Goal: Task Accomplishment & Management: Manage account settings

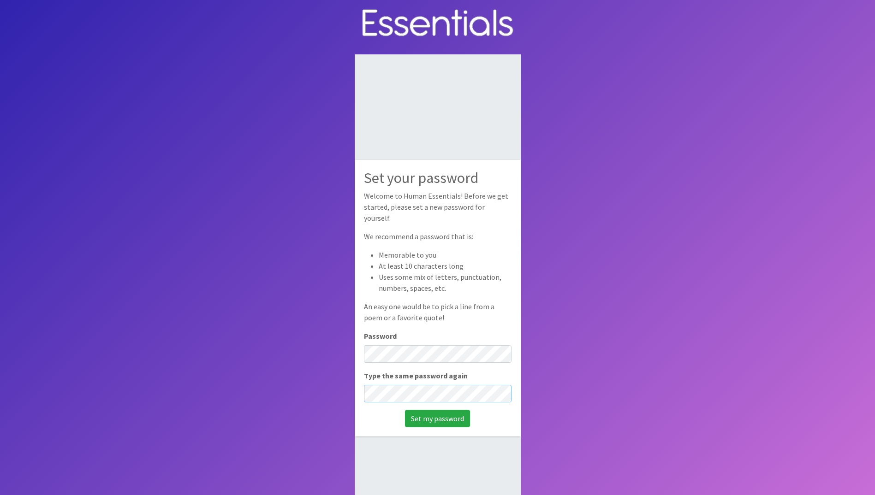
click at [405, 410] on input "Set my password" at bounding box center [437, 419] width 65 height 18
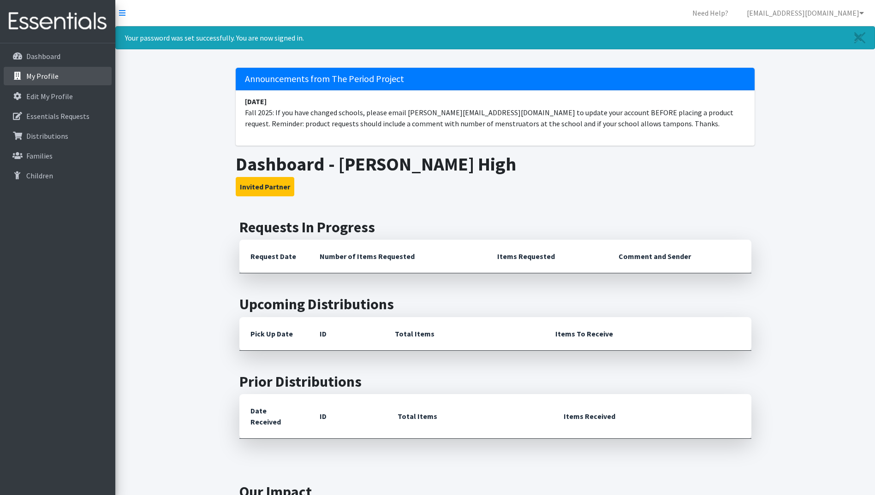
click at [60, 76] on link "My Profile" at bounding box center [58, 76] width 108 height 18
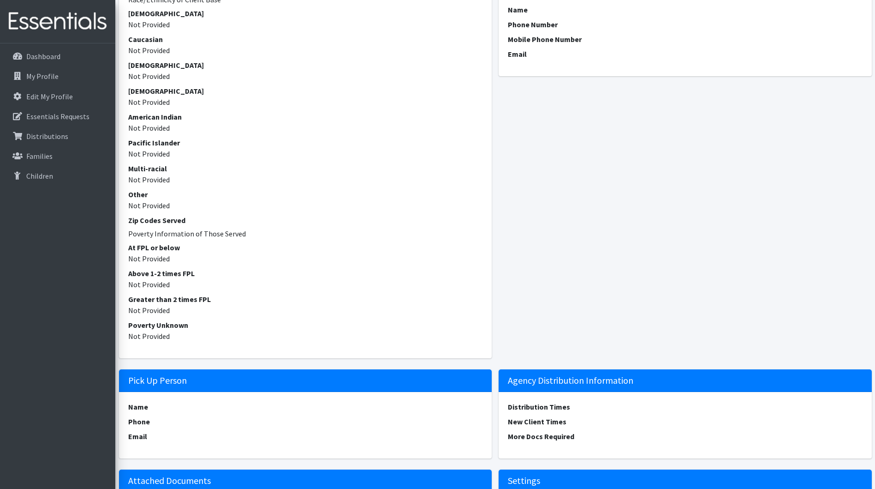
scroll to position [240, 0]
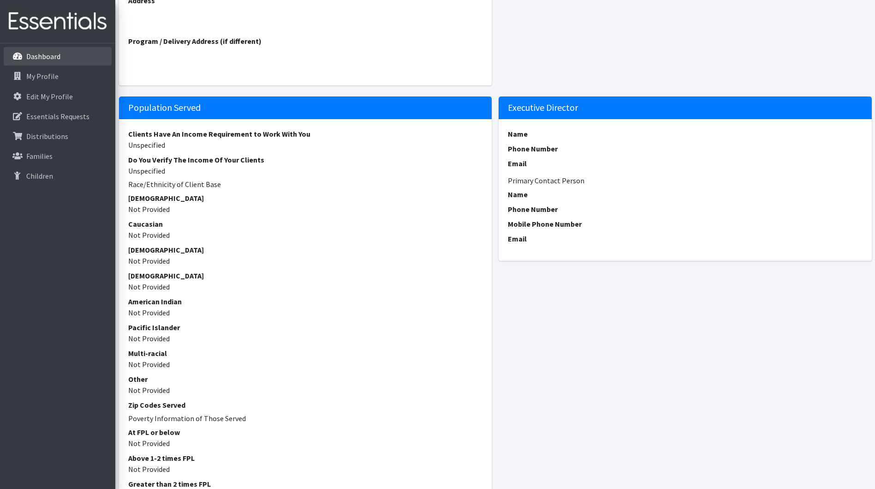
click at [56, 62] on link "Dashboard" at bounding box center [58, 56] width 108 height 18
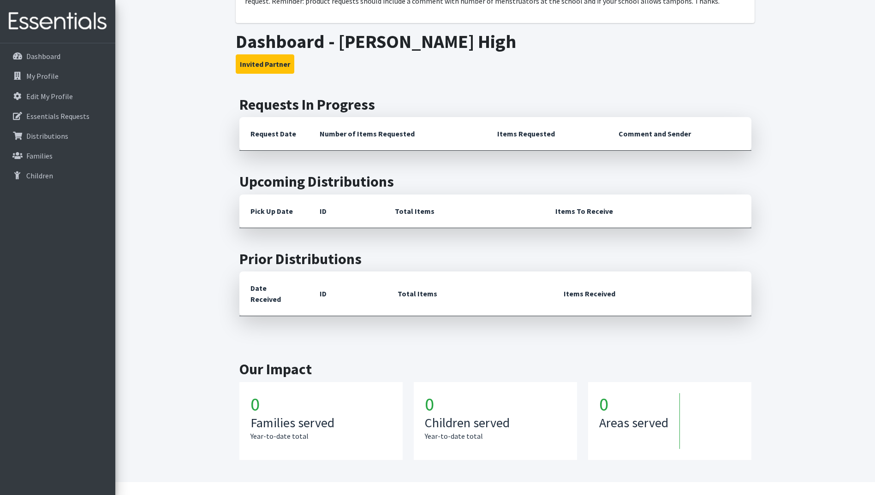
scroll to position [125, 0]
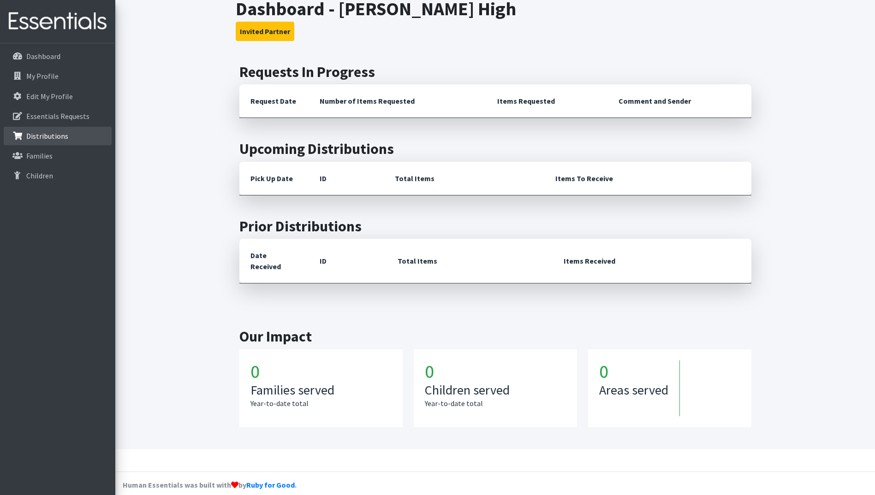
click at [60, 131] on p "Distributions" at bounding box center [47, 135] width 42 height 9
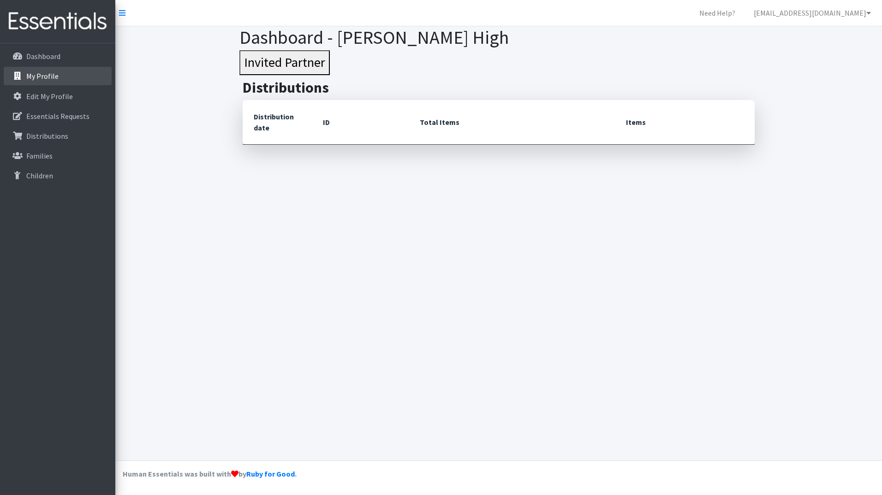
click at [54, 73] on p "My Profile" at bounding box center [42, 76] width 32 height 9
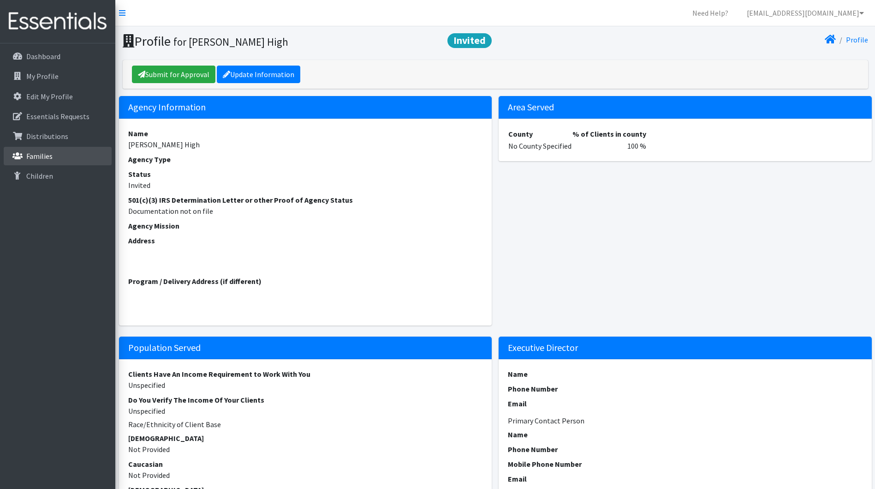
click at [38, 162] on link "Families" at bounding box center [58, 156] width 108 height 18
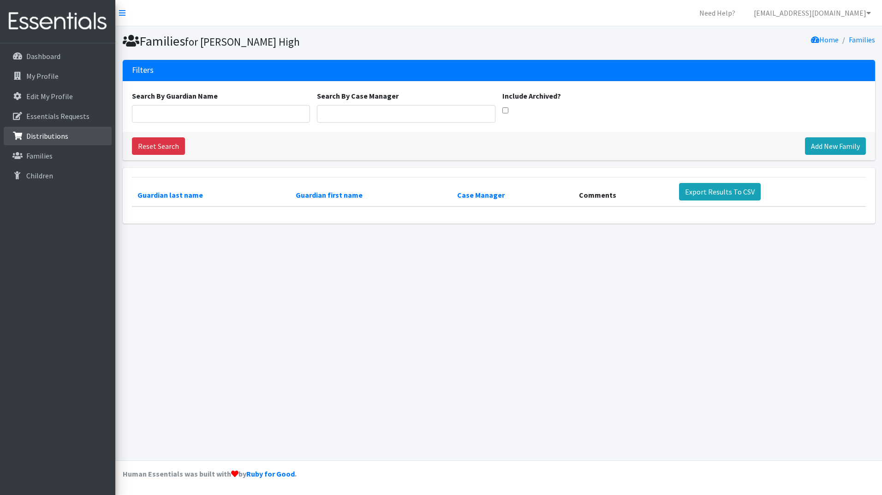
click at [44, 143] on link "Distributions" at bounding box center [58, 136] width 108 height 18
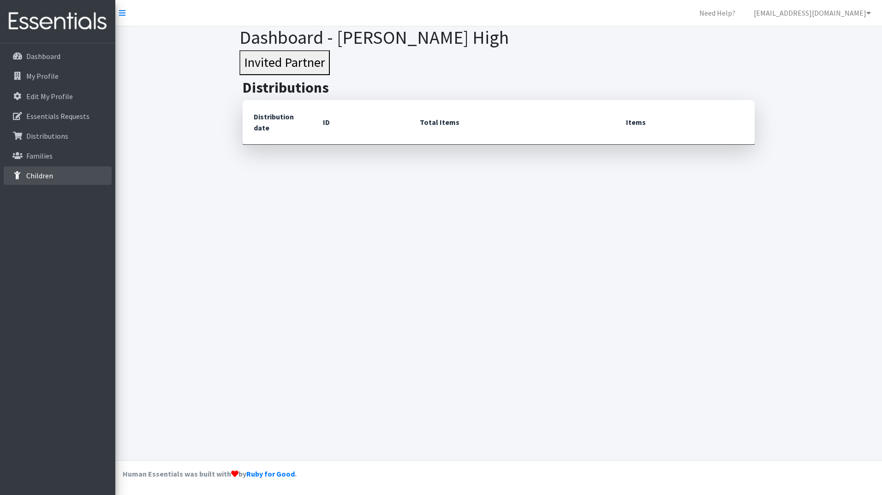
click at [34, 177] on p "Children" at bounding box center [39, 175] width 27 height 9
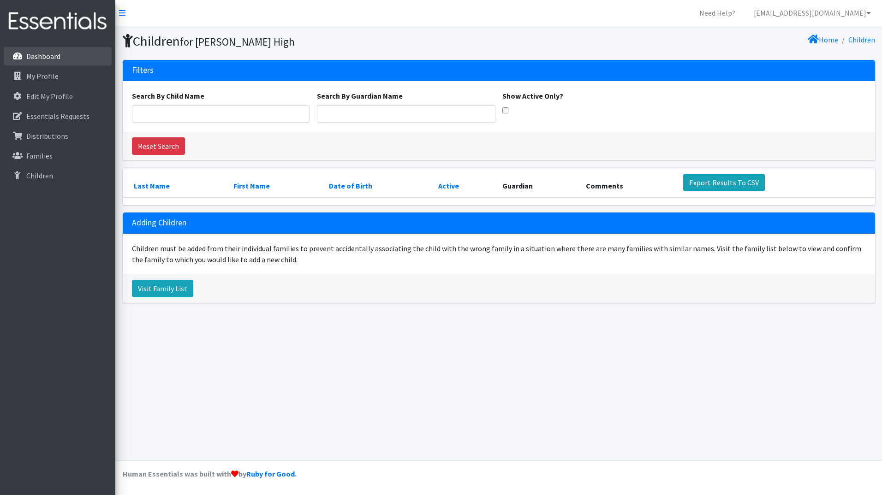
click at [49, 50] on link "Dashboard" at bounding box center [58, 56] width 108 height 18
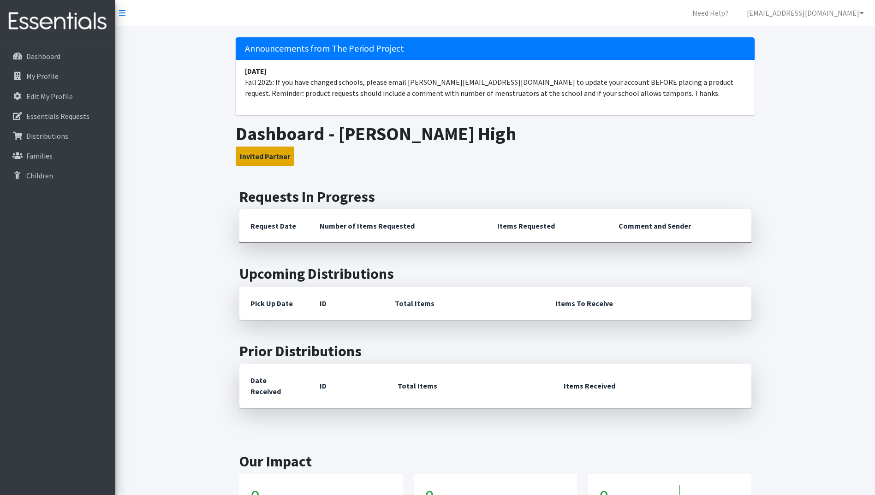
click at [274, 152] on button "Invited Partner" at bounding box center [265, 156] width 59 height 19
click at [269, 227] on th "Request Date" at bounding box center [273, 226] width 69 height 34
click at [66, 119] on p "Essentials Requests" at bounding box center [57, 116] width 63 height 9
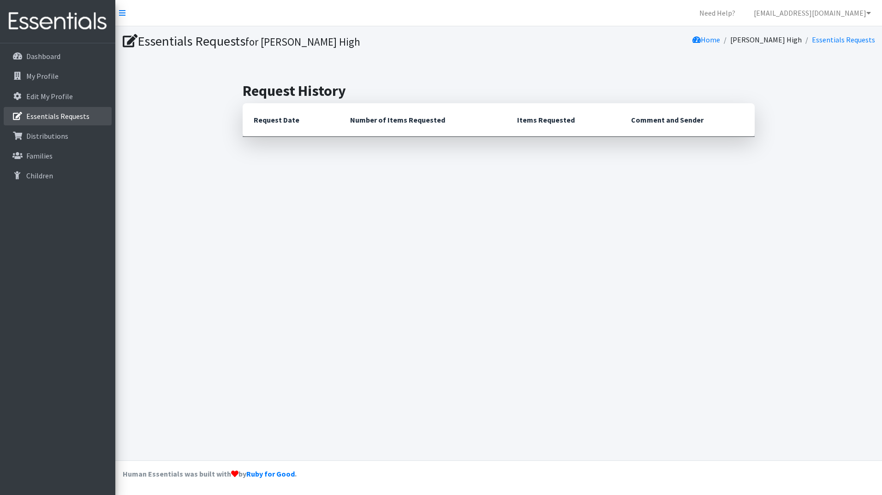
click at [70, 119] on p "Essentials Requests" at bounding box center [57, 116] width 63 height 9
click at [32, 57] on p "Dashboard" at bounding box center [43, 56] width 34 height 9
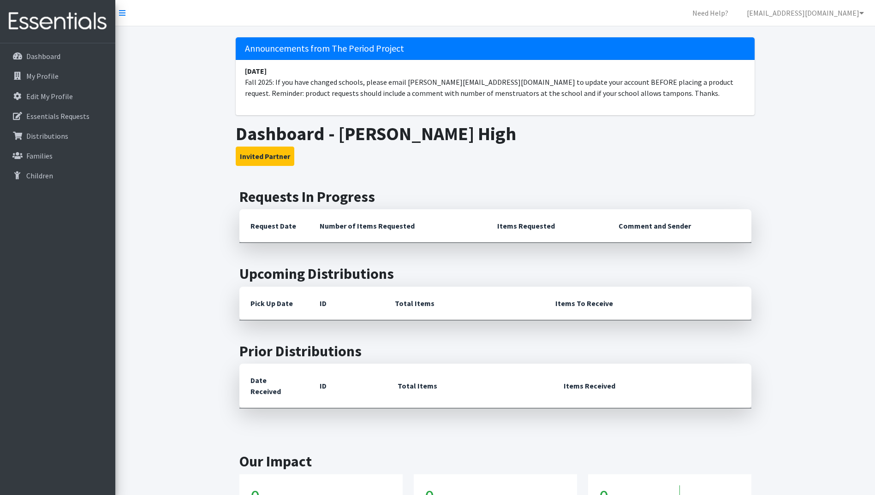
scroll to position [125, 0]
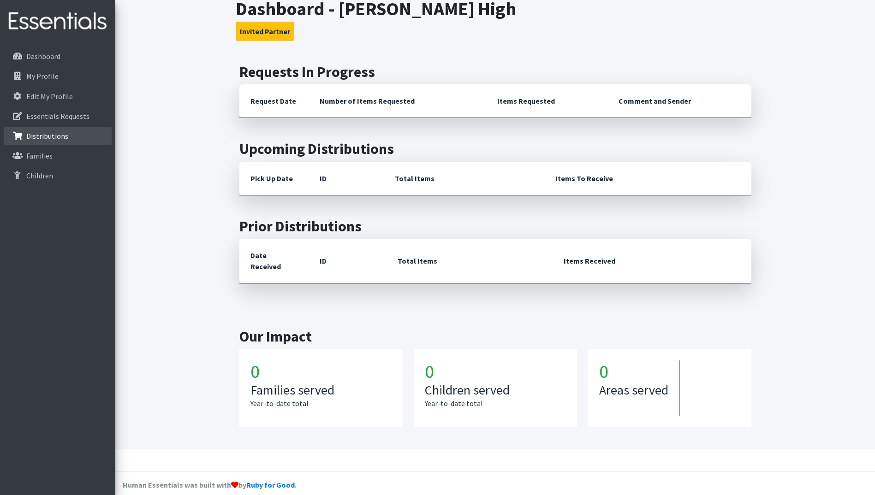
click at [39, 135] on p "Distributions" at bounding box center [47, 135] width 42 height 9
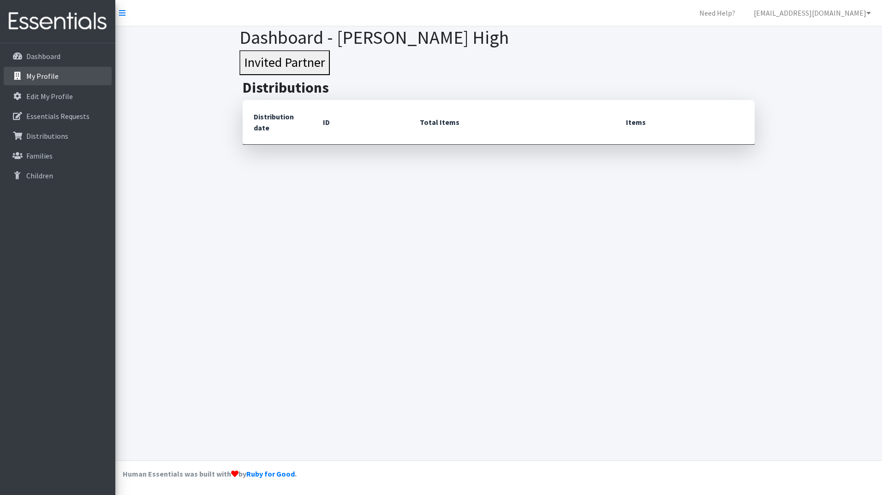
click at [39, 78] on p "My Profile" at bounding box center [42, 76] width 32 height 9
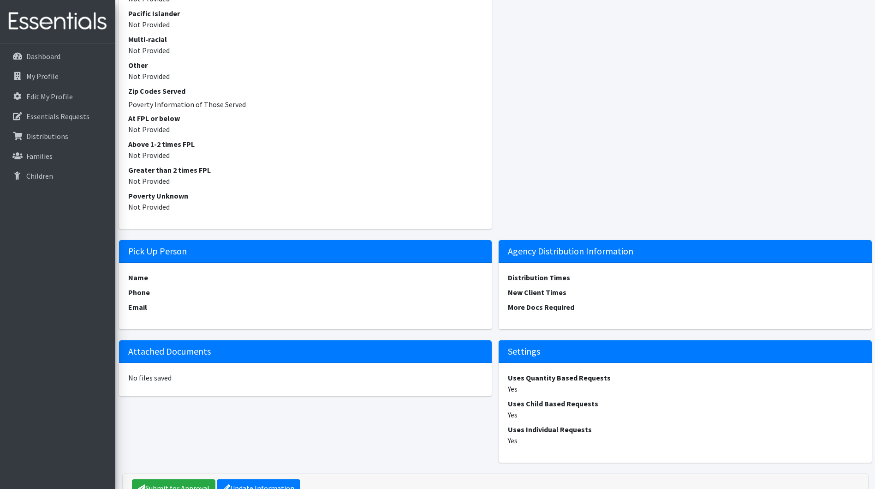
scroll to position [609, 0]
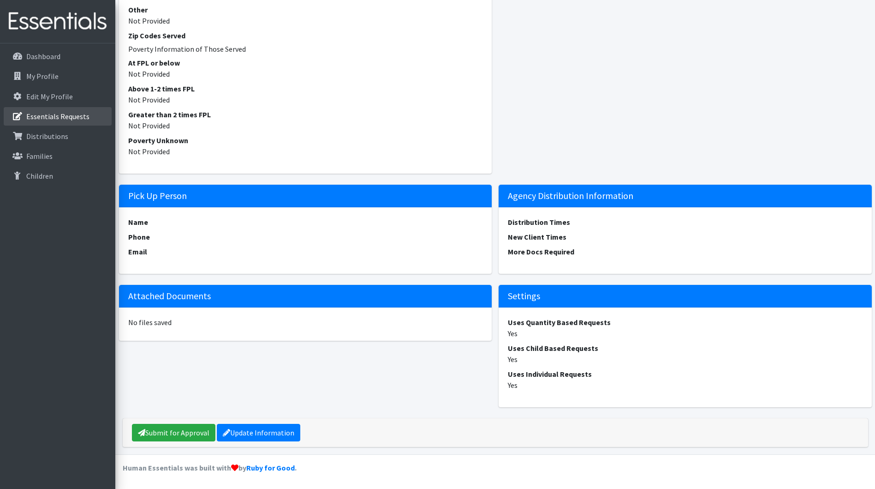
click at [58, 119] on p "Essentials Requests" at bounding box center [57, 116] width 63 height 9
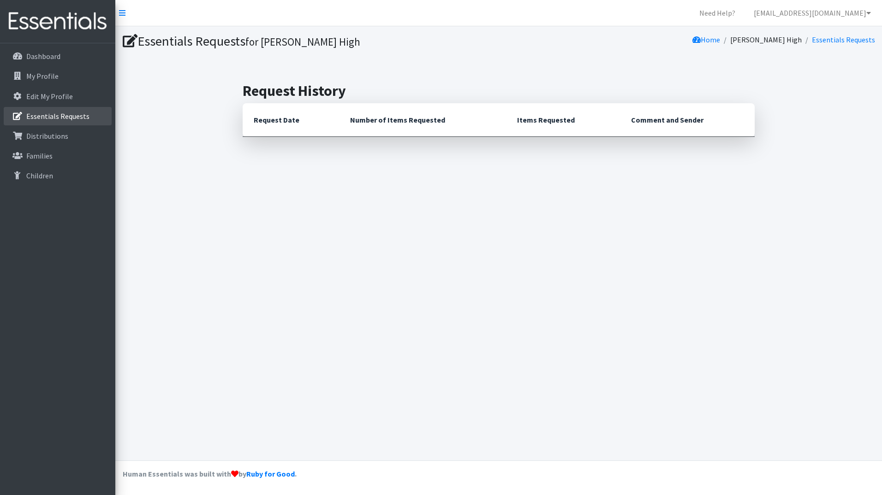
click at [36, 113] on p "Essentials Requests" at bounding box center [57, 116] width 63 height 9
click at [124, 12] on icon at bounding box center [122, 12] width 6 height 7
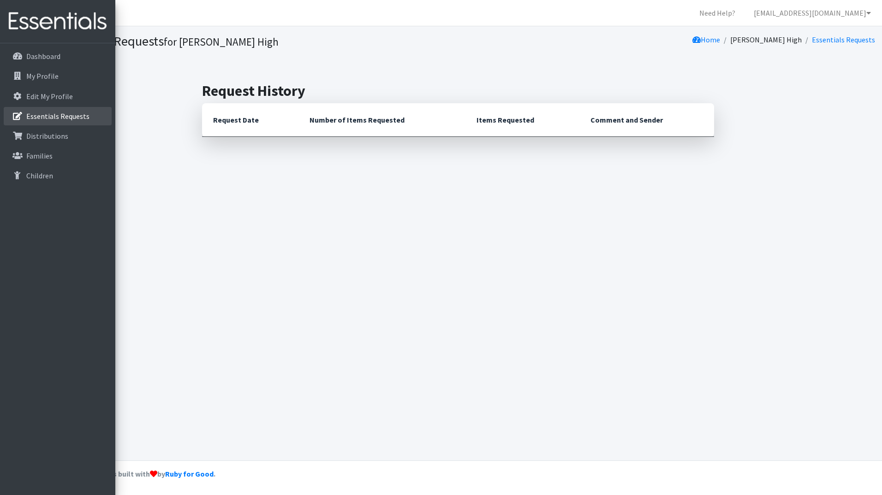
click at [34, 111] on link "Essentials Requests" at bounding box center [58, 116] width 108 height 18
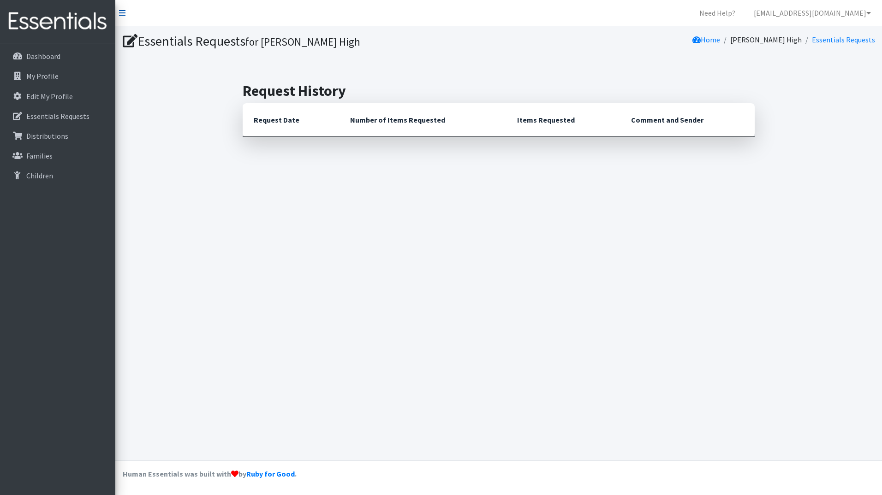
click at [122, 13] on icon at bounding box center [122, 12] width 6 height 7
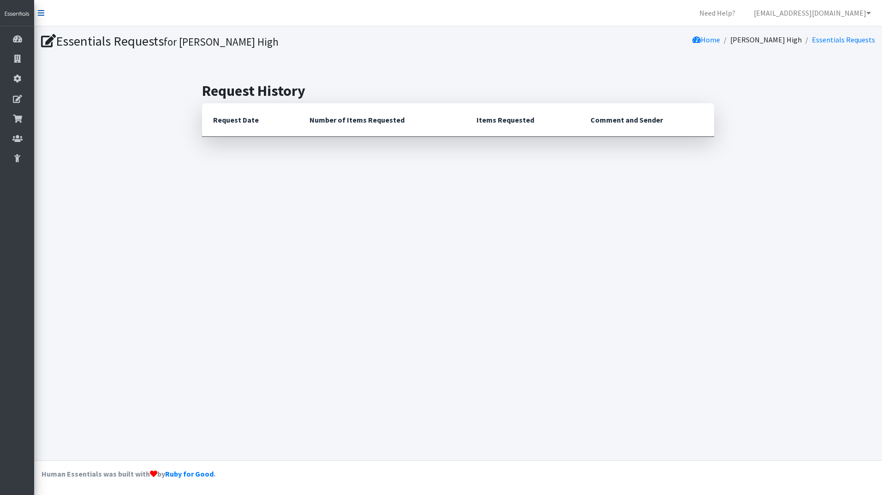
click at [39, 11] on icon at bounding box center [41, 12] width 6 height 7
